Goal: Transaction & Acquisition: Purchase product/service

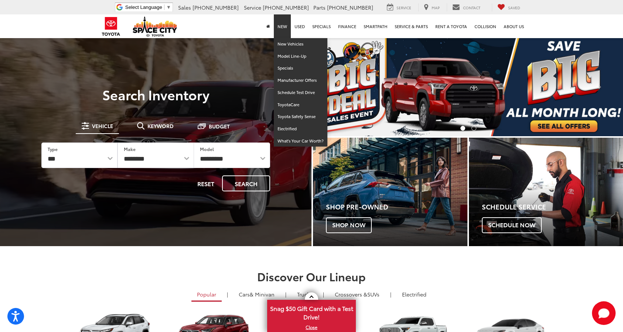
click at [284, 30] on link "New" at bounding box center [282, 26] width 17 height 24
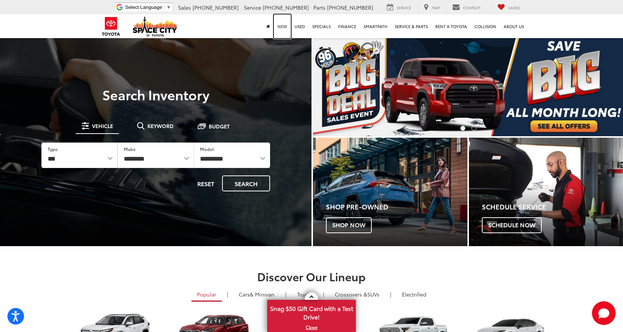
click at [284, 30] on link "New" at bounding box center [282, 26] width 17 height 24
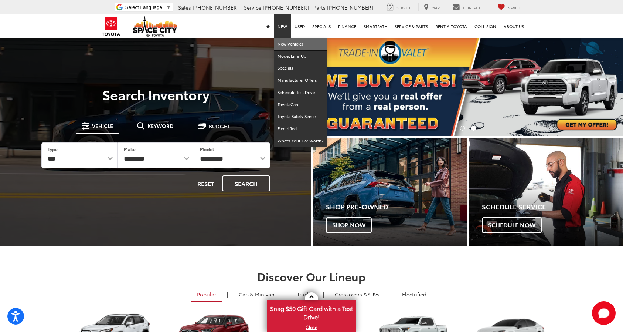
click at [285, 44] on link "New Vehicles" at bounding box center [301, 44] width 54 height 12
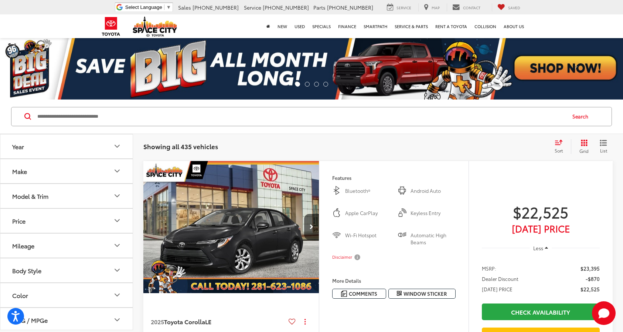
click at [116, 148] on icon "Year" at bounding box center [117, 146] width 9 height 9
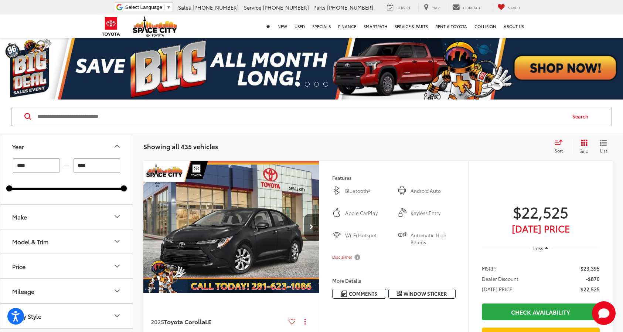
click at [23, 215] on div "Make" at bounding box center [19, 216] width 15 height 7
click at [44, 285] on div "Model & Trim" at bounding box center [30, 288] width 36 height 7
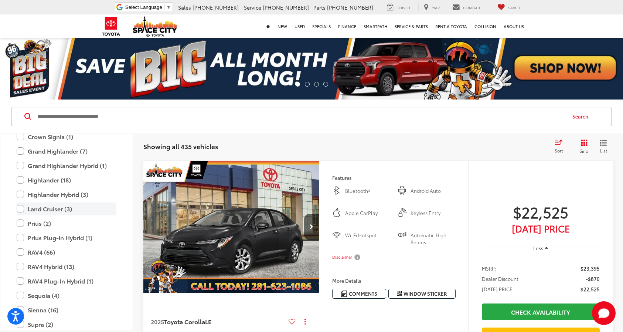
scroll to position [297, 0]
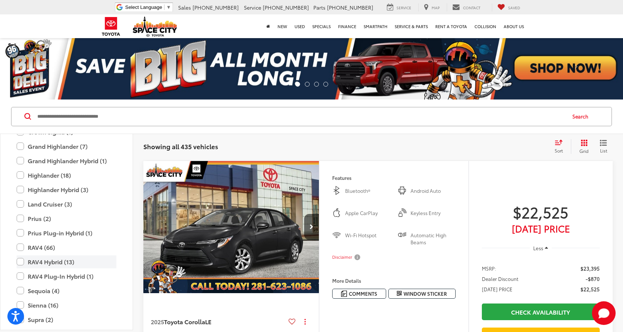
click at [50, 259] on label "RAV4 Hybrid (13)" at bounding box center [67, 261] width 100 height 13
type input "****"
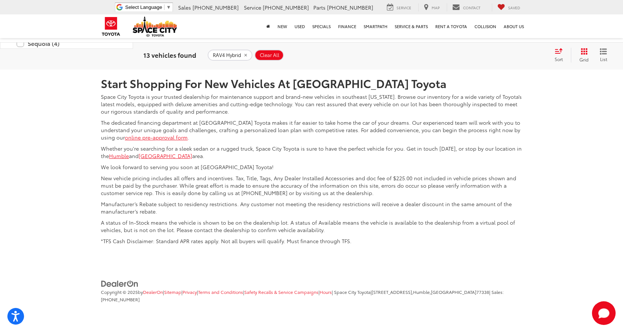
scroll to position [3495, 0]
click at [513, 21] on link "2" at bounding box center [518, 14] width 11 height 13
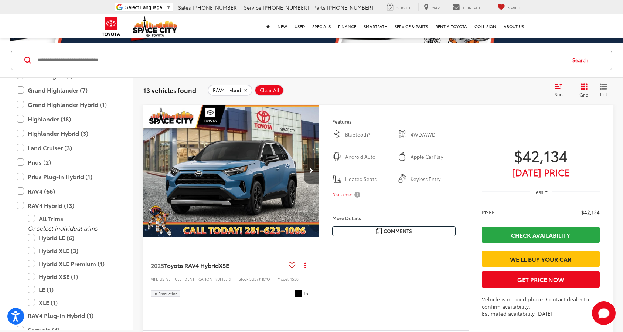
scroll to position [55, 0]
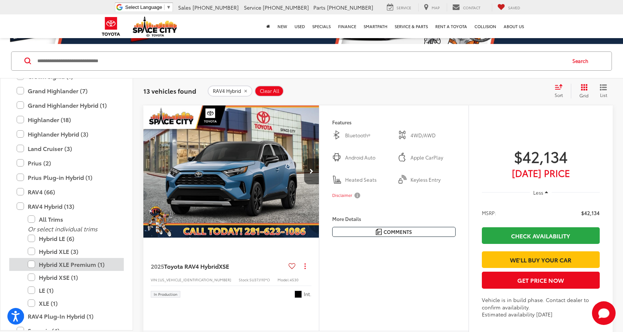
click at [31, 263] on label "Hybrid XLE Premium (1)" at bounding box center [72, 264] width 89 height 13
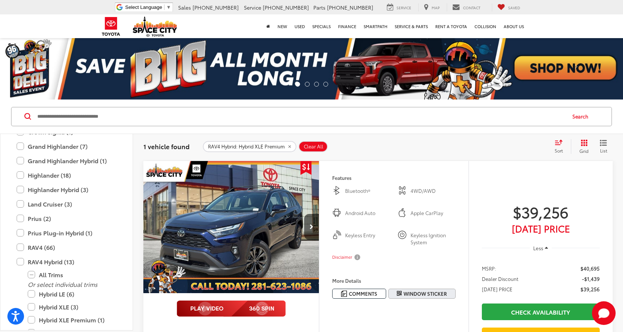
click at [402, 295] on icon "Window Sticker" at bounding box center [399, 293] width 5 height 6
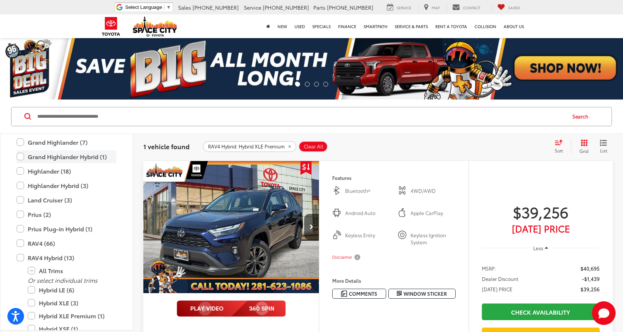
click at [81, 155] on label "Grand Highlander Hybrid (1)" at bounding box center [67, 156] width 100 height 13
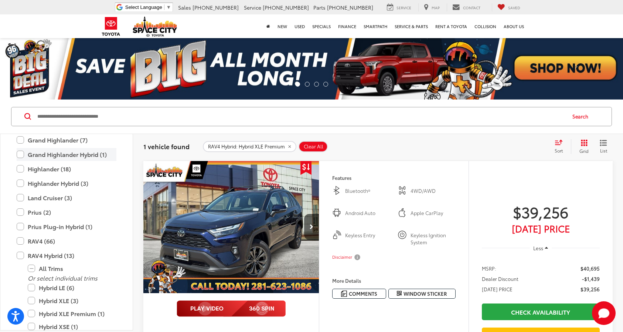
scroll to position [0, 0]
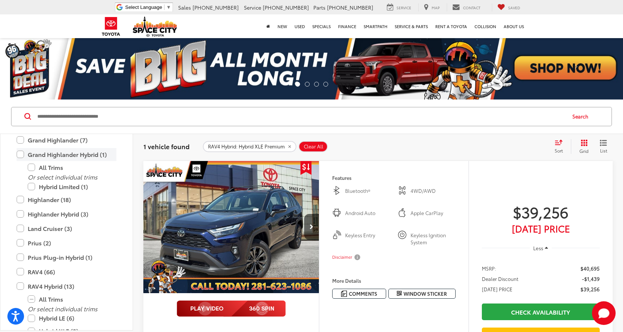
type input "****"
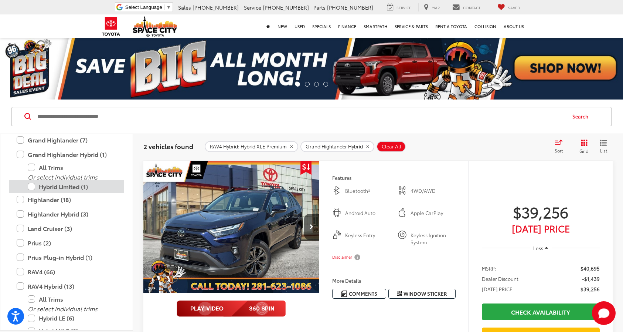
click at [64, 190] on label "Hybrid Limited (1)" at bounding box center [72, 186] width 89 height 13
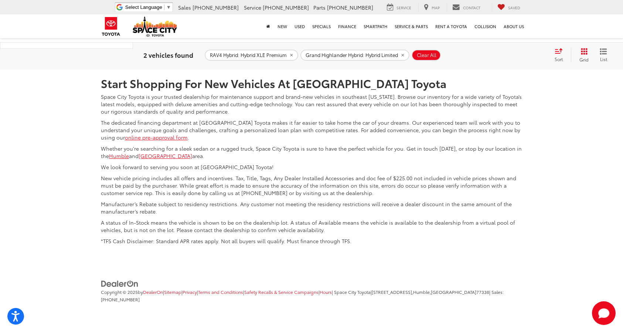
scroll to position [736, 0]
